Goal: Information Seeking & Learning: Check status

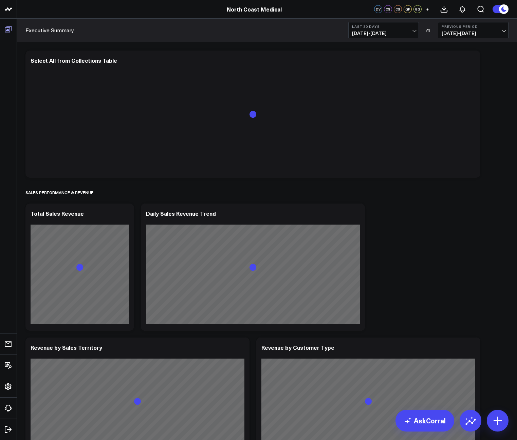
click at [6, 31] on icon at bounding box center [8, 29] width 8 height 8
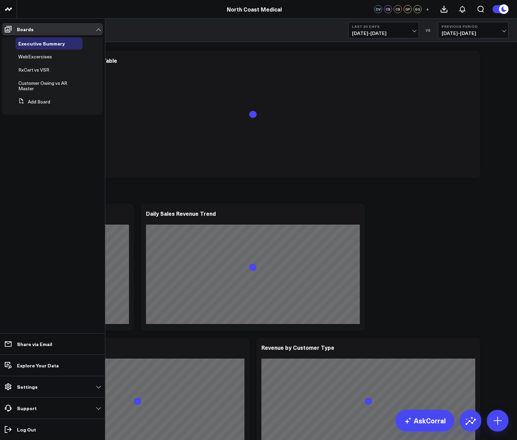
click at [39, 57] on span "WebExcercises" at bounding box center [35, 56] width 34 height 6
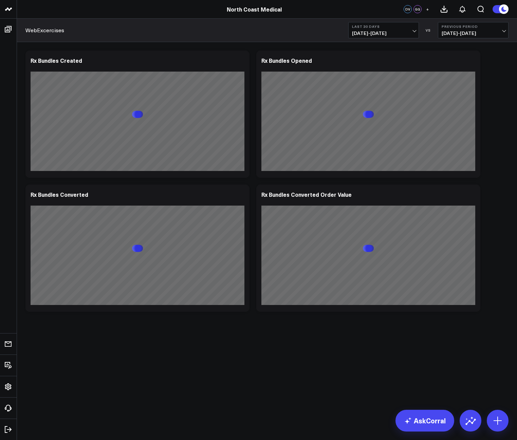
click at [409, 33] on span "[DATE] - [DATE]" at bounding box center [383, 33] width 63 height 5
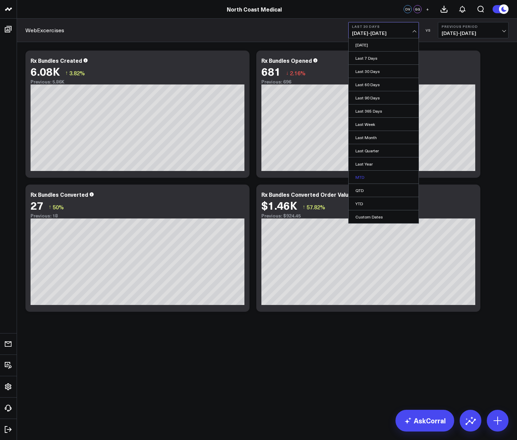
click at [374, 179] on link "MTD" at bounding box center [384, 177] width 70 height 13
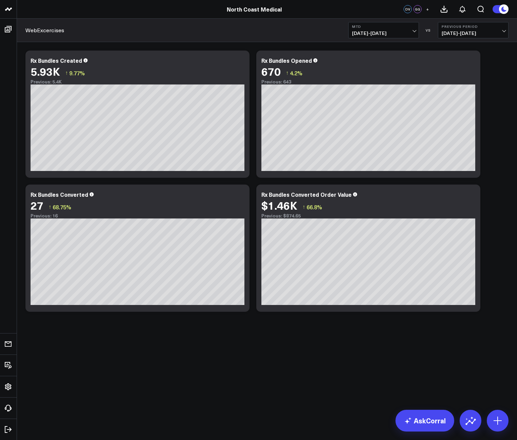
click at [410, 35] on span "[DATE] - [DATE]" at bounding box center [383, 33] width 63 height 5
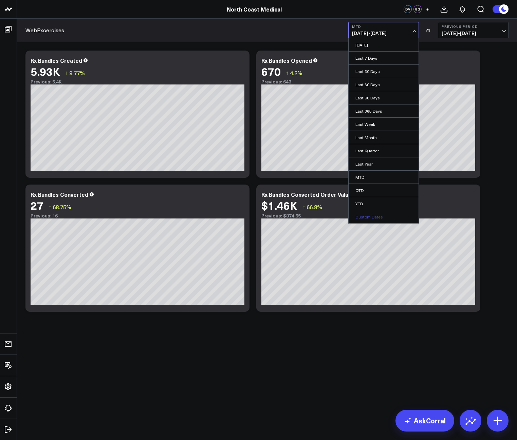
click at [377, 214] on link "Custom Dates" at bounding box center [384, 216] width 70 height 13
select select "8"
select select "2025"
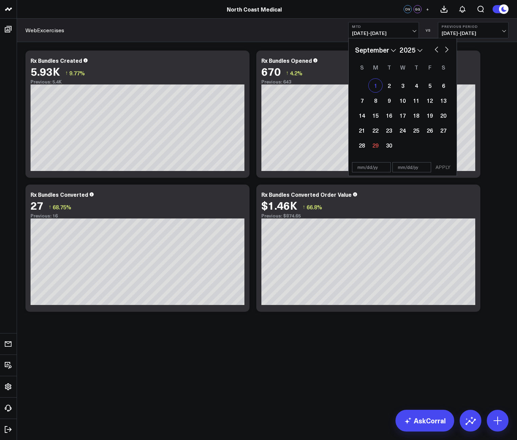
click at [376, 81] on div "1" at bounding box center [376, 86] width 14 height 14
type input "[DATE]"
select select "8"
select select "2025"
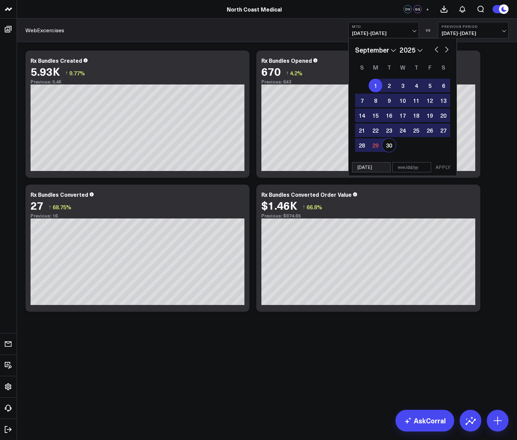
click at [391, 147] on div "30" at bounding box center [389, 145] width 14 height 14
type input "[DATE]"
select select "8"
select select "2025"
click at [439, 165] on button "APPLY" at bounding box center [443, 167] width 20 height 10
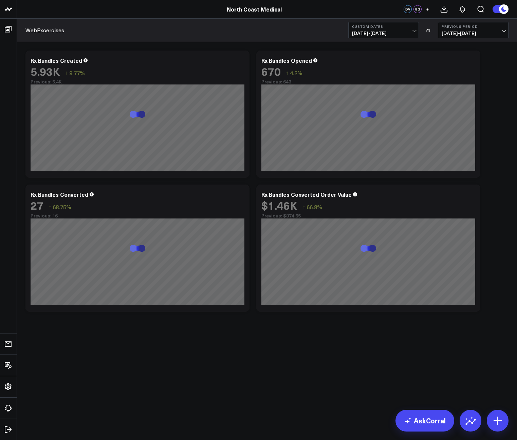
click at [489, 31] on span "[DATE] - [DATE]" at bounding box center [473, 33] width 63 height 5
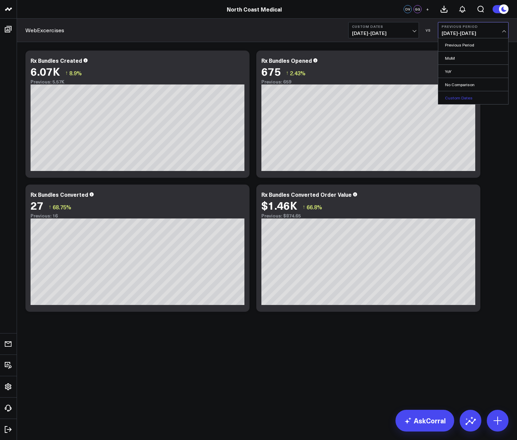
click at [475, 96] on link "Custom Dates" at bounding box center [473, 97] width 70 height 13
select select "8"
select select "2025"
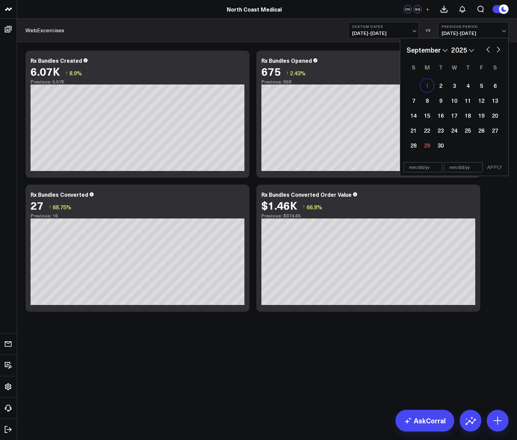
click at [429, 80] on div "1" at bounding box center [427, 86] width 14 height 14
type input "[DATE]"
select select "8"
select select "2025"
click at [481, 50] on div "January February March April May June July August September October November [D…" at bounding box center [454, 50] width 95 height 10
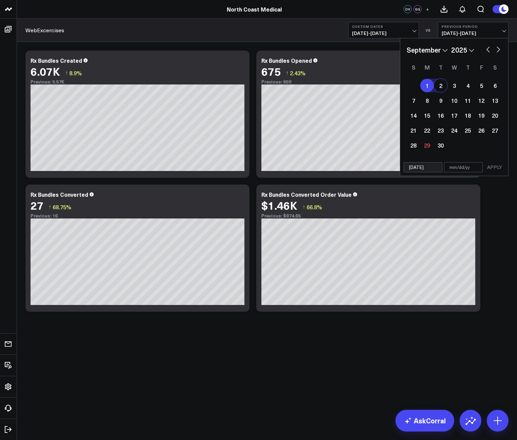
click at [494, 50] on div "January February March April May June July August September October November [D…" at bounding box center [454, 50] width 95 height 10
click at [490, 51] on button "button" at bounding box center [488, 49] width 7 height 8
select select "7"
select select "2025"
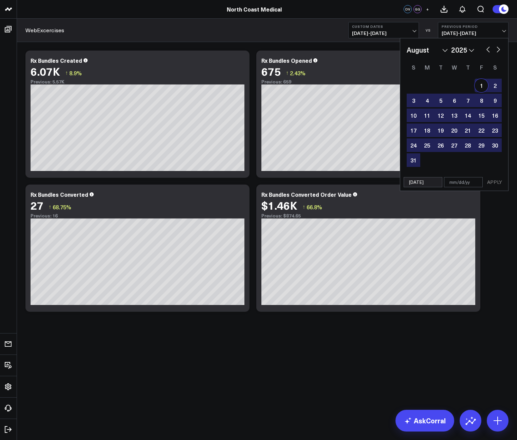
click at [479, 86] on div "1" at bounding box center [482, 86] width 14 height 14
type input "[DATE]"
select select "7"
select select "2025"
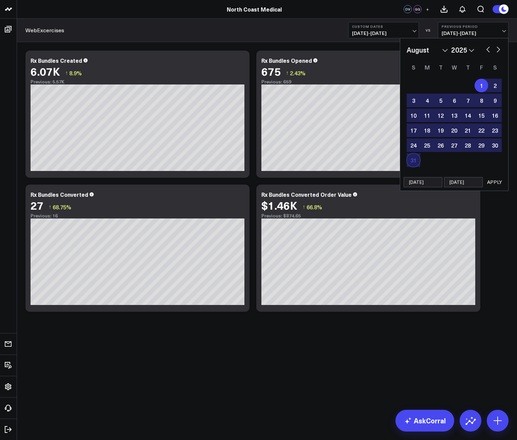
click at [414, 163] on div "31" at bounding box center [414, 160] width 14 height 14
type input "[DATE]"
select select "7"
select select "2025"
click at [482, 87] on div "1" at bounding box center [482, 86] width 14 height 14
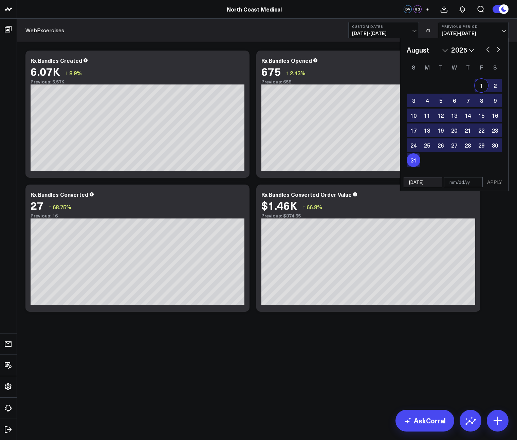
type input "[DATE]"
select select "7"
select select "2025"
click at [501, 179] on button "APPLY" at bounding box center [494, 182] width 20 height 10
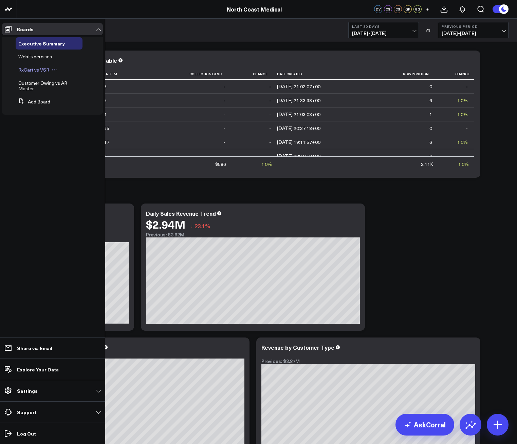
click at [42, 70] on span "RxCart vs VSR" at bounding box center [33, 70] width 31 height 6
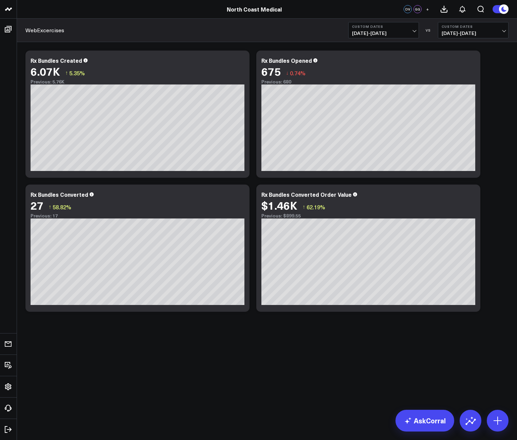
click at [390, 34] on span "[DATE] - [DATE]" at bounding box center [383, 33] width 63 height 5
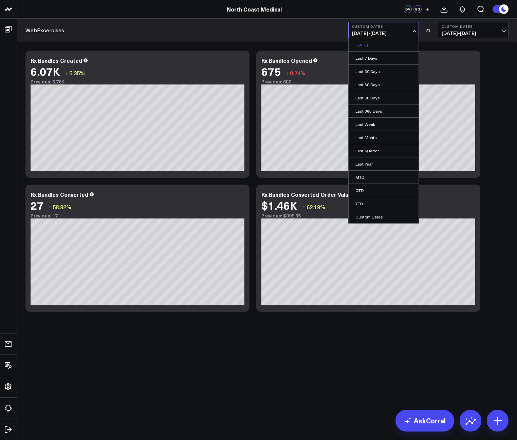
click at [374, 48] on link "[DATE]" at bounding box center [384, 44] width 70 height 13
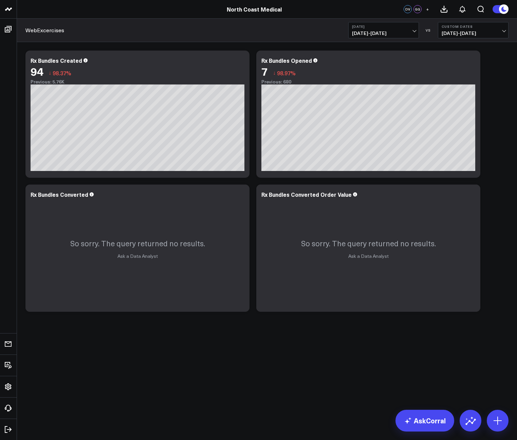
click at [407, 32] on span "09/28/25 - 09/28/25" at bounding box center [383, 33] width 63 height 5
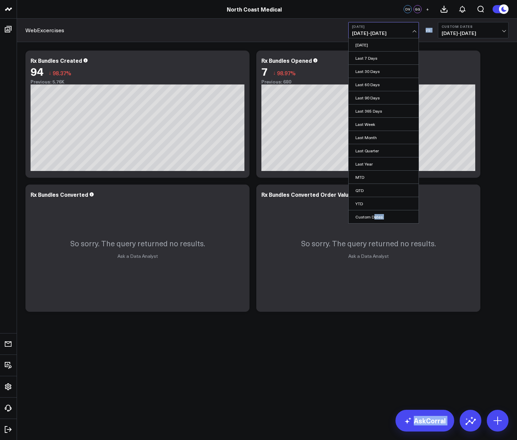
drag, startPoint x: 372, startPoint y: 216, endPoint x: 274, endPoint y: 407, distance: 214.7
click at [274, 407] on body "North Coast Medical North Coast Medical DV GG + WebExcercises Yesterday 09/28/2…" at bounding box center [258, 220] width 517 height 440
